Goal: Transaction & Acquisition: Purchase product/service

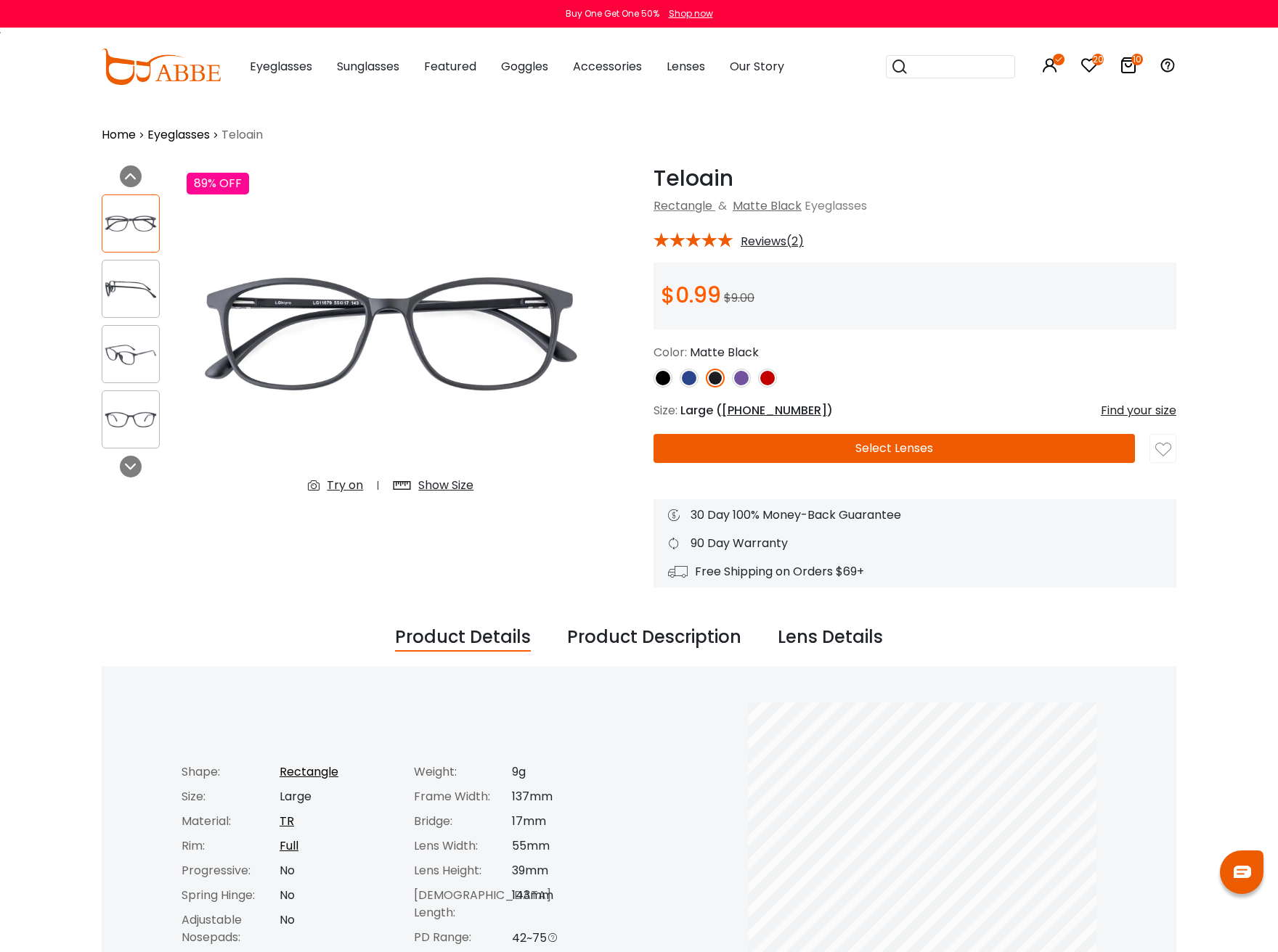
click at [743, 380] on img at bounding box center [741, 378] width 19 height 19
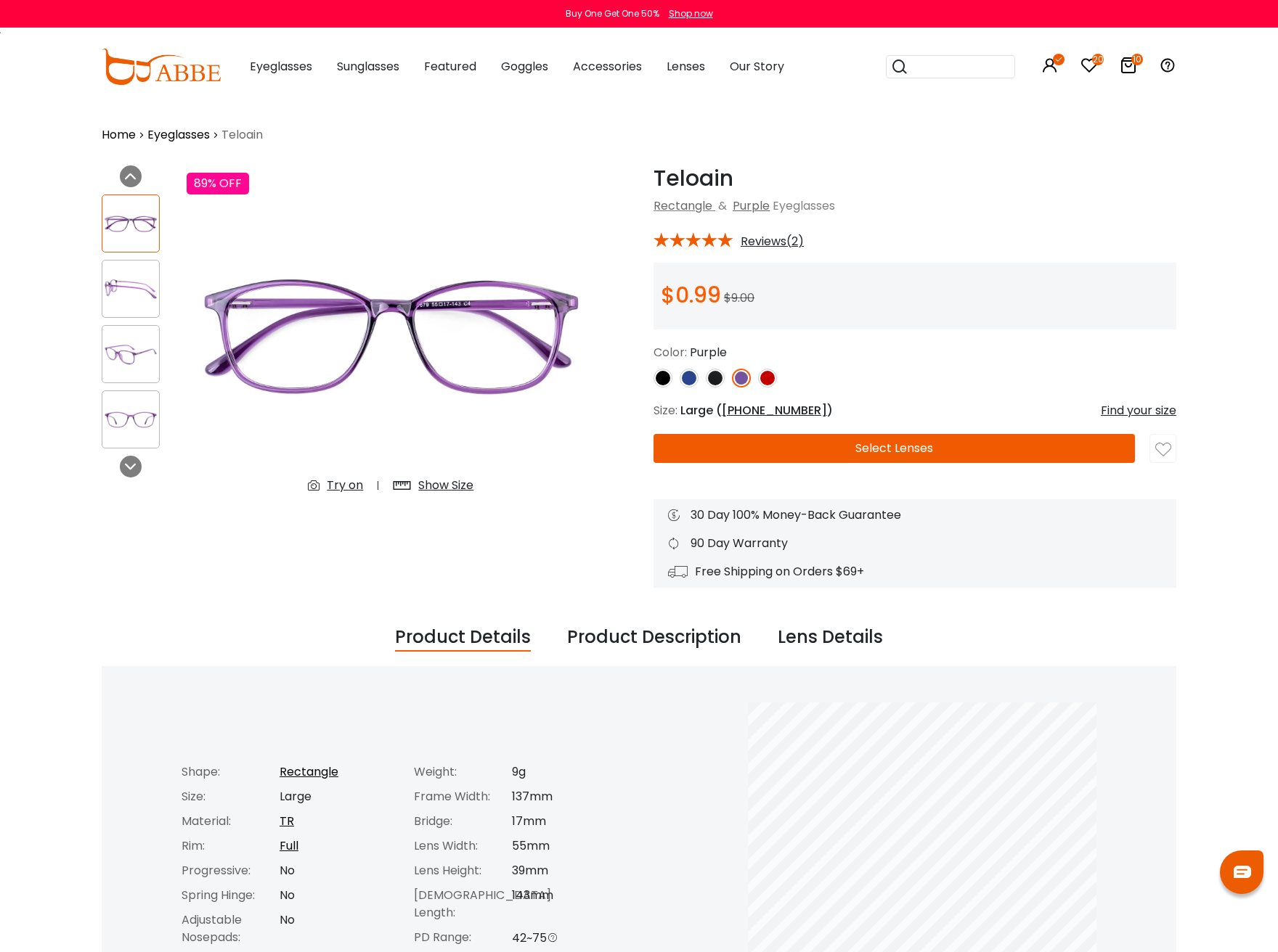
click at [879, 445] on button "Select Lenses" at bounding box center [894, 448] width 481 height 29
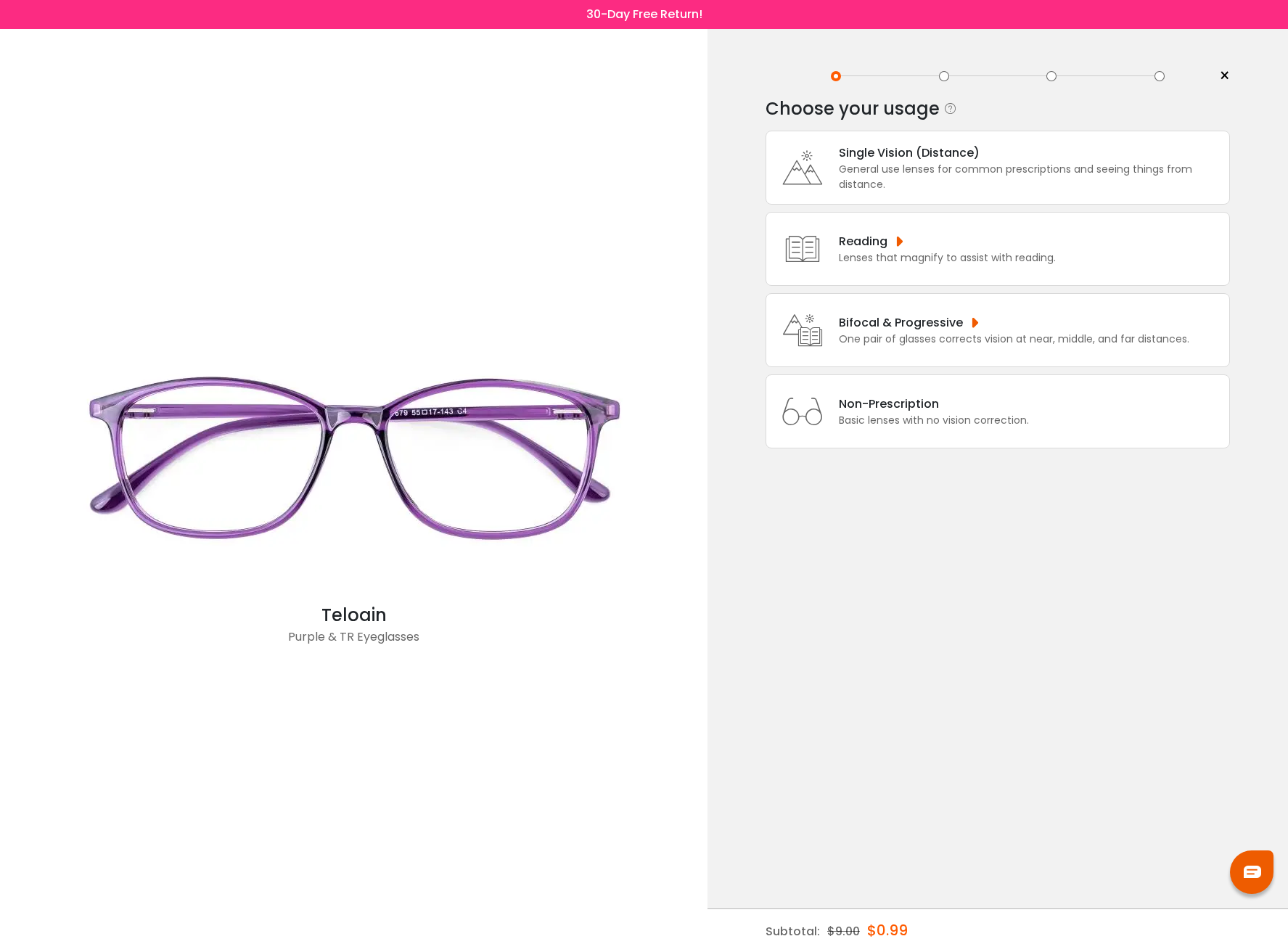
click at [949, 245] on div "Reading" at bounding box center [947, 242] width 217 height 18
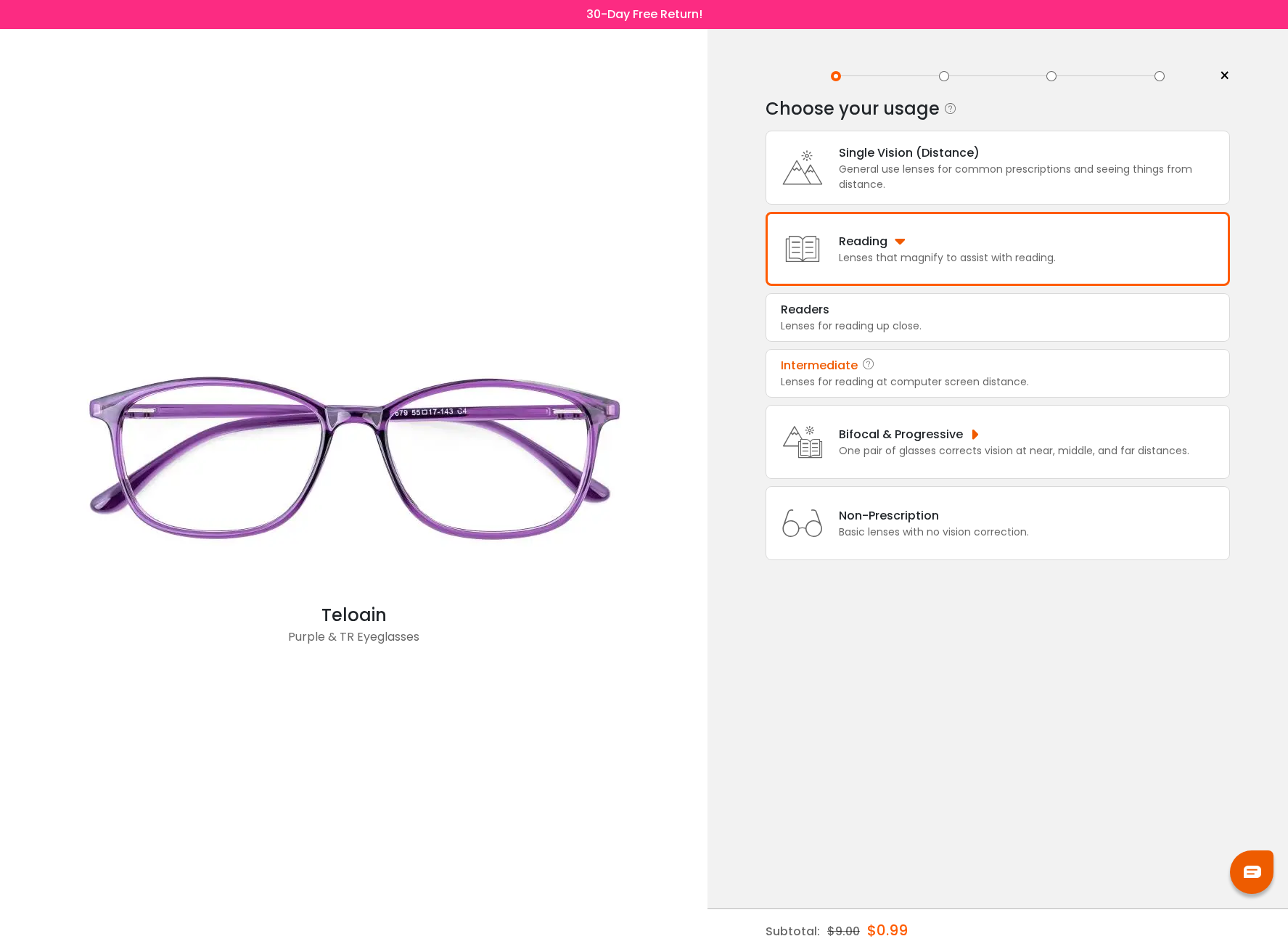
click at [951, 365] on div "Intermediate" at bounding box center [997, 366] width 434 height 18
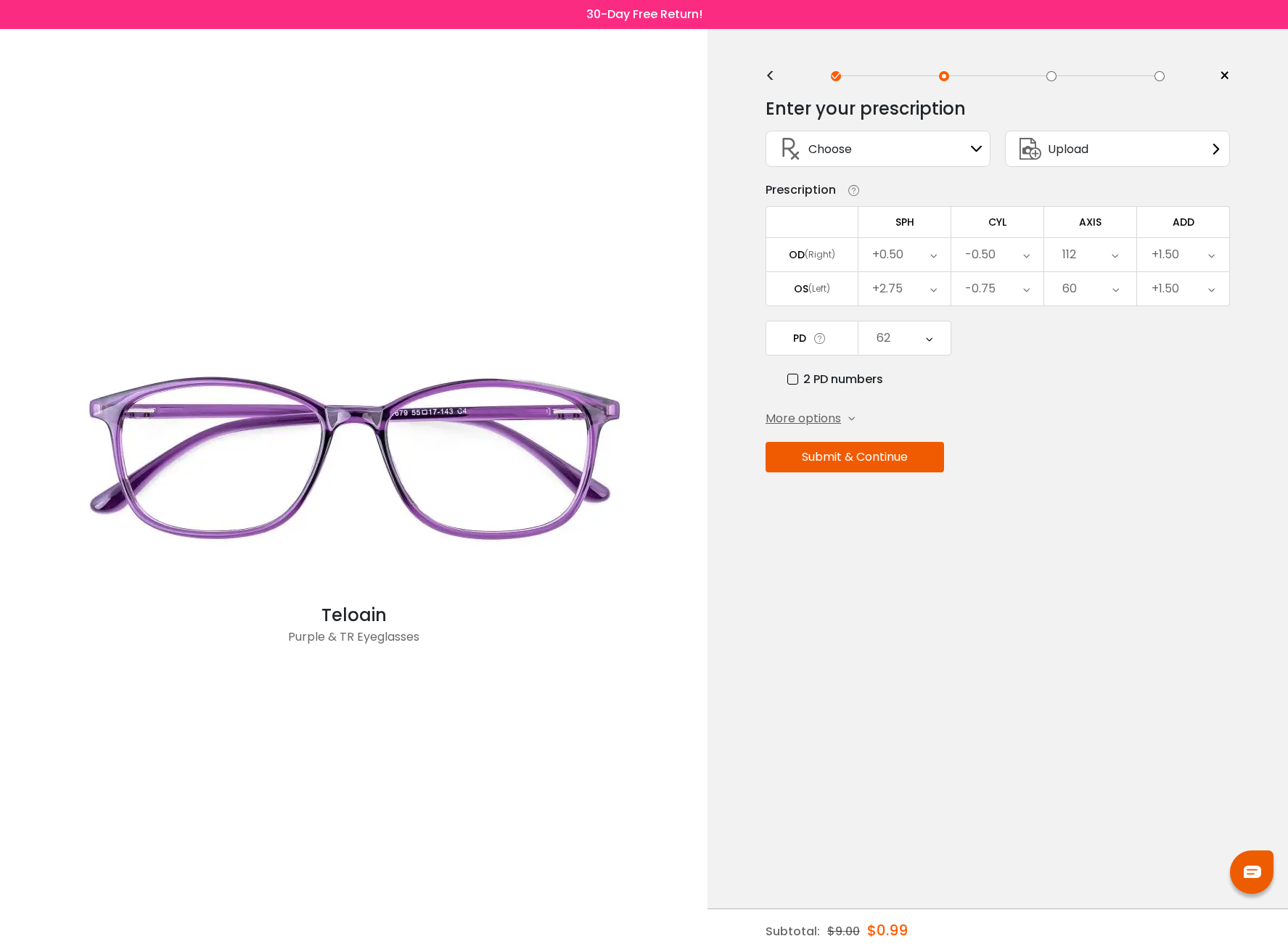
click at [865, 458] on button "Submit & Continue" at bounding box center [854, 457] width 178 height 30
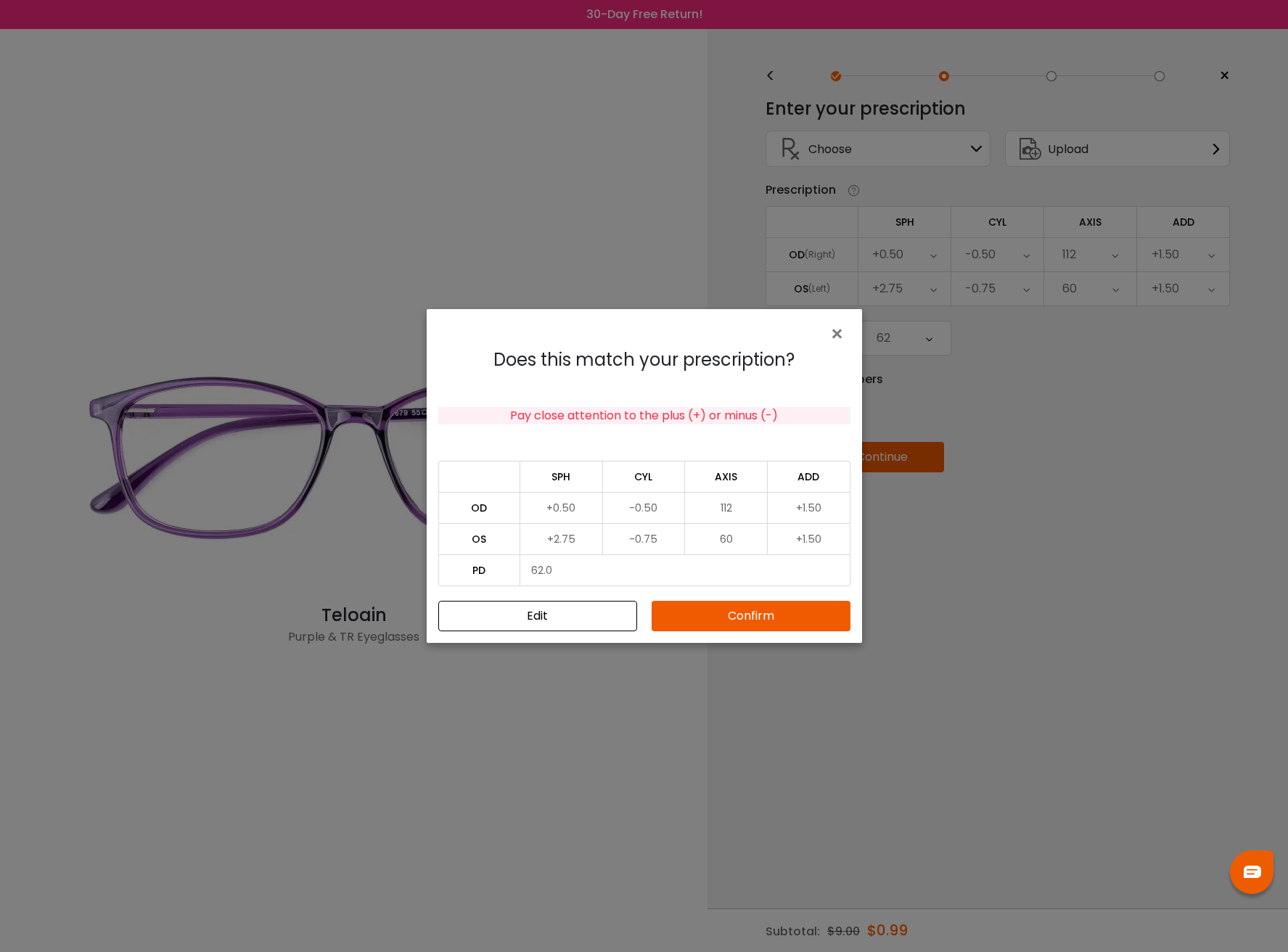
click at [762, 614] on button "Confirm" at bounding box center [751, 616] width 199 height 30
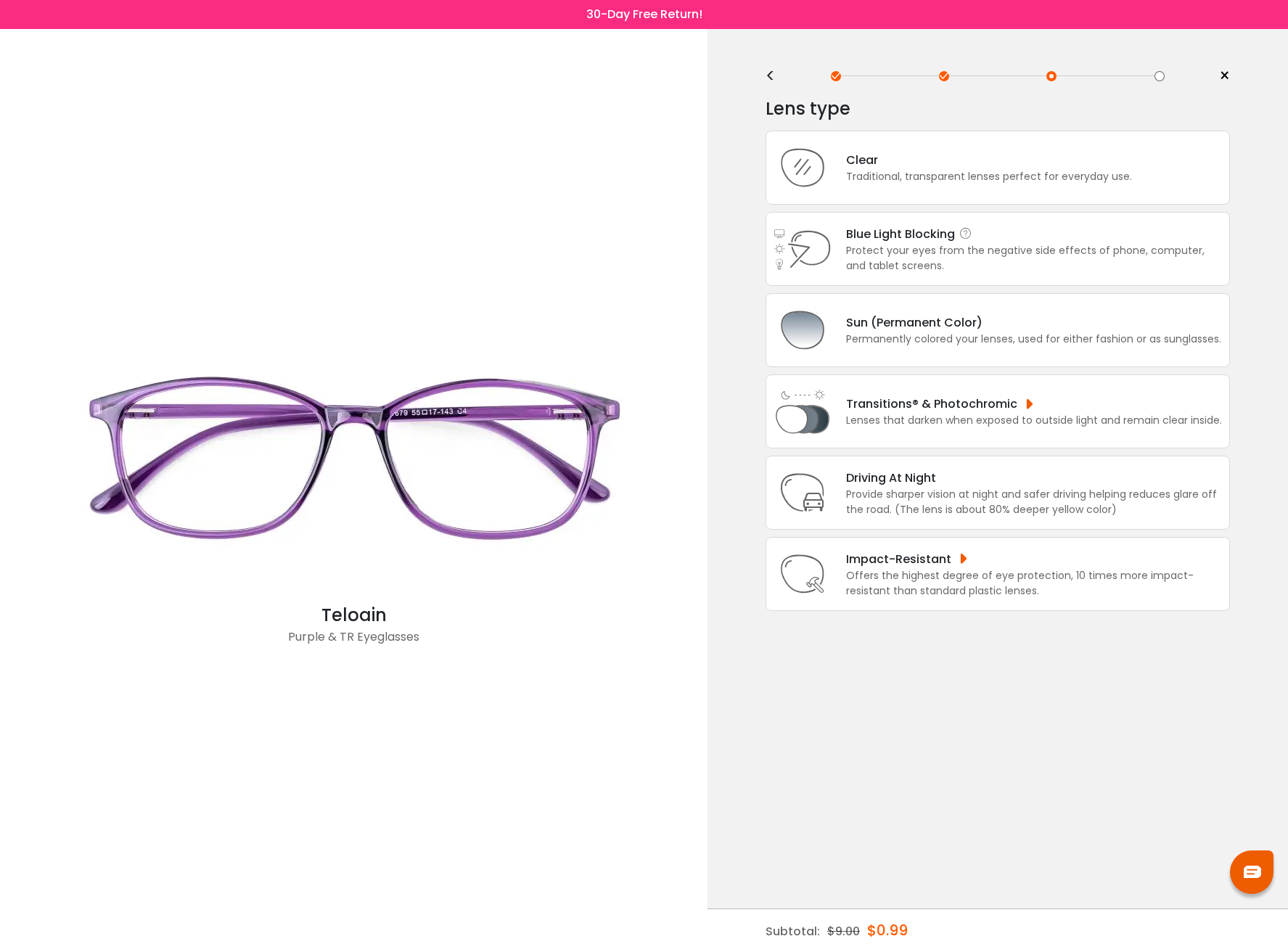
click at [999, 236] on div "Blue Light Blocking Blue Light Blocking Blue Light blocking lenses offer the be…" at bounding box center [1033, 234] width 376 height 18
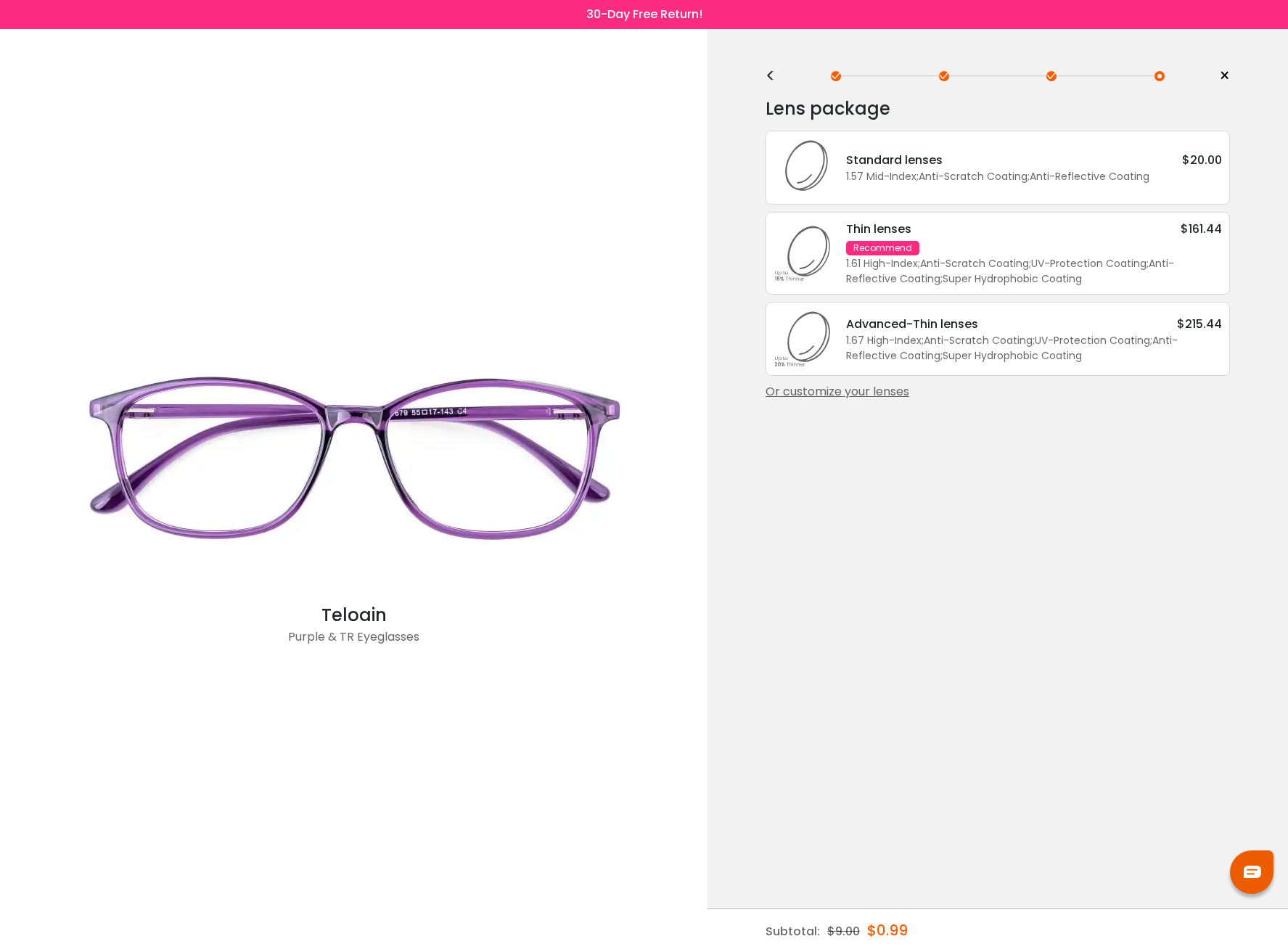
click at [1077, 172] on div "1.57 Mid-Index ; Anti-Scratch Coating ; Anti-Reflective Coating ;" at bounding box center [1033, 177] width 376 height 15
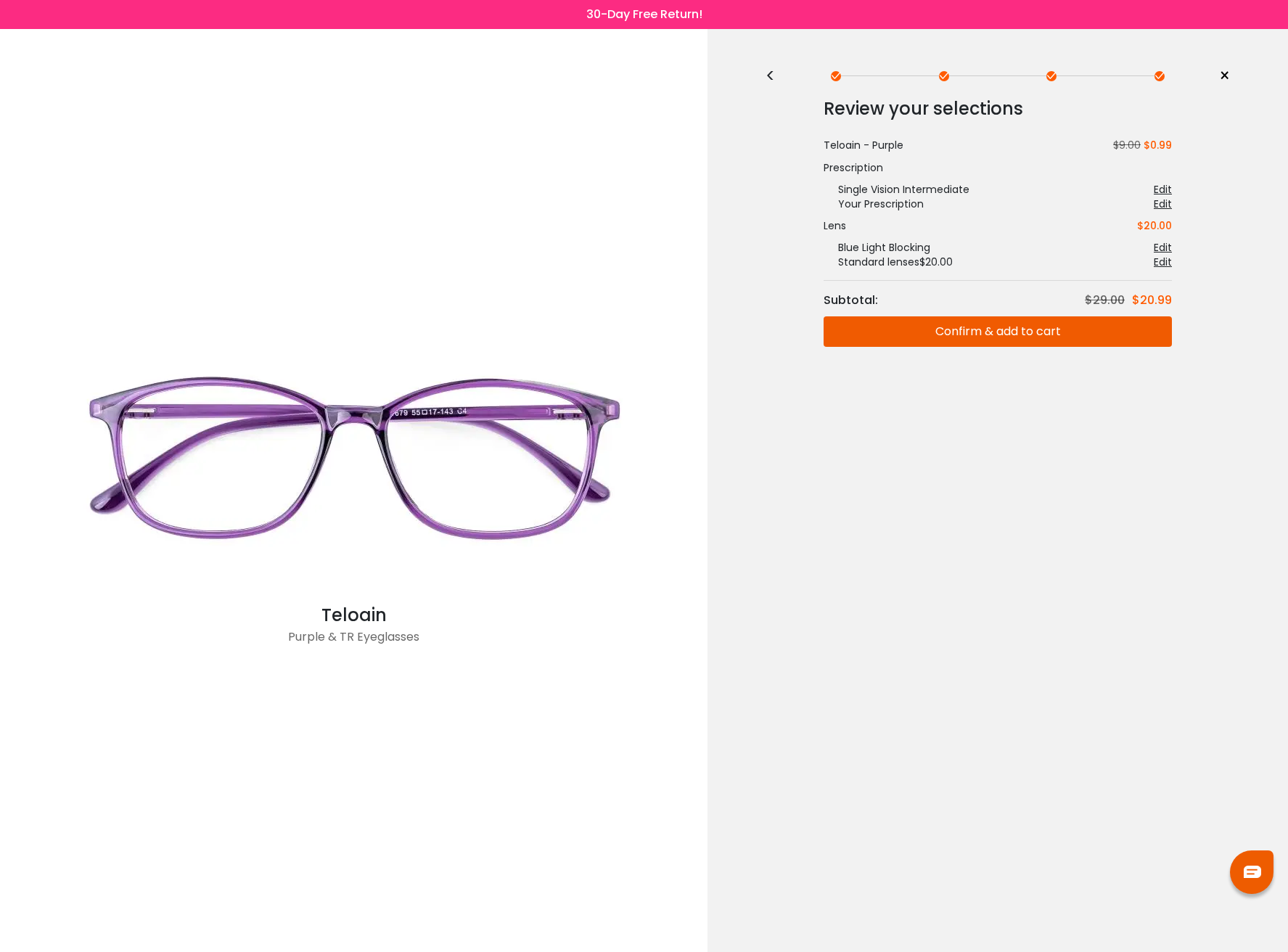
click at [1064, 336] on button "Confirm & add to cart" at bounding box center [998, 331] width 348 height 30
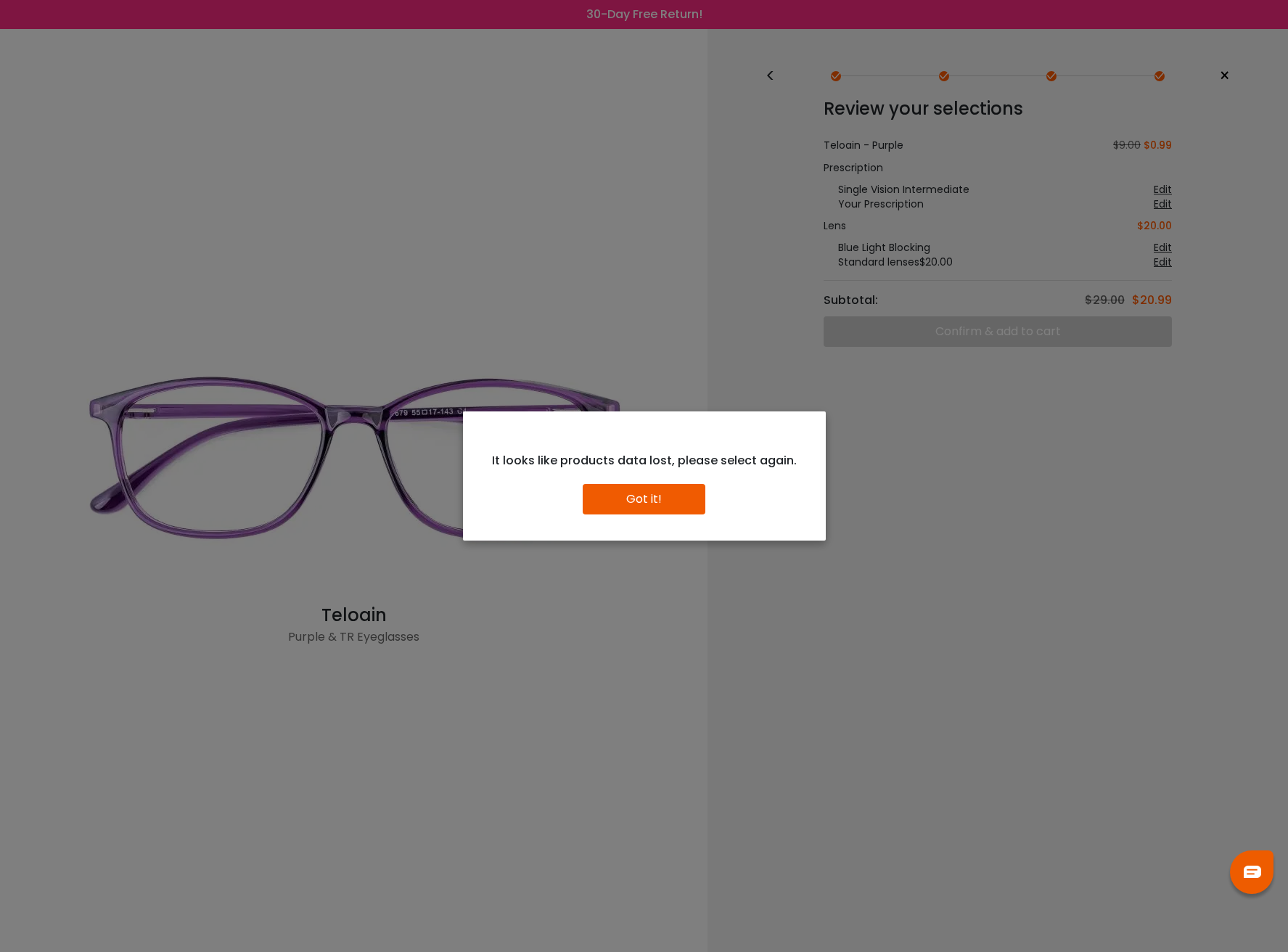
click at [660, 508] on button "Got it!" at bounding box center [644, 499] width 123 height 30
